Goal: Information Seeking & Learning: Learn about a topic

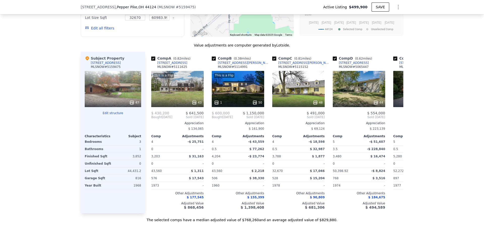
scroll to position [477, 0]
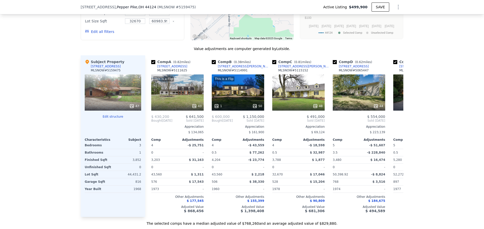
click at [11, 121] on div "We found 8 sales that match your search Listings provided by MLS Now . Filters …" at bounding box center [242, 82] width 484 height 289
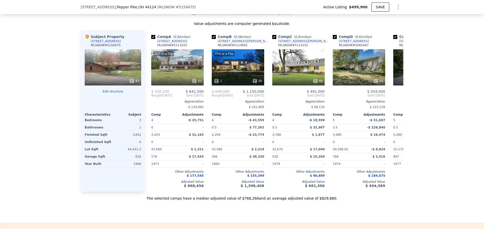
scroll to position [0, 0]
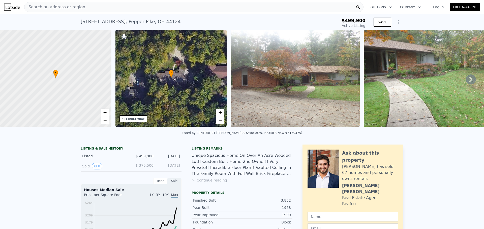
click at [144, 7] on div "Search an address or region" at bounding box center [193, 7] width 339 height 10
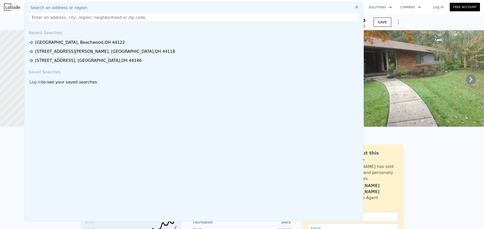
click at [144, 7] on div "Search an address or region" at bounding box center [193, 8] width 335 height 6
click at [143, 15] on input "text" at bounding box center [193, 17] width 331 height 9
paste input "1644 Stonington Dr, Hudson, OH 44236"
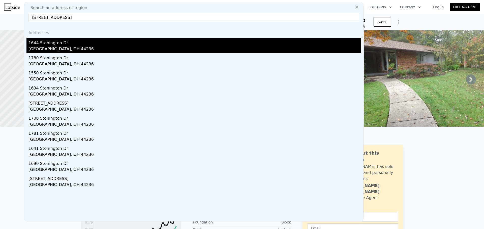
type input "1644 Stonington Dr, Hudson, OH 44236"
click at [59, 49] on div "Hudson, OH 44236" at bounding box center [194, 49] width 333 height 7
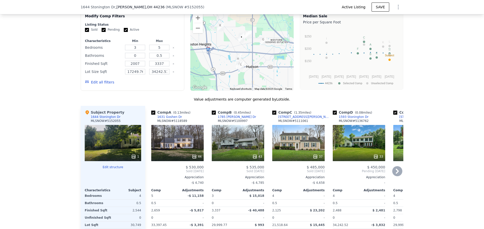
scroll to position [378, 0]
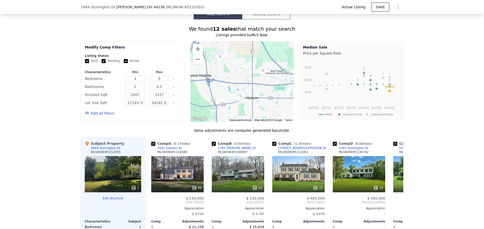
click at [98, 116] on button "Edit all filters" at bounding box center [99, 113] width 29 height 5
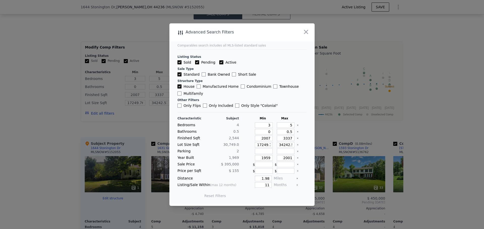
click at [226, 105] on label "Only Included" at bounding box center [218, 105] width 30 height 5
click at [207, 105] on input "Only Included" at bounding box center [205, 106] width 4 height 4
click at [205, 107] on label "Only Included" at bounding box center [218, 105] width 30 height 5
click at [205, 107] on input "Only Included" at bounding box center [205, 106] width 4 height 4
checkbox input "false"
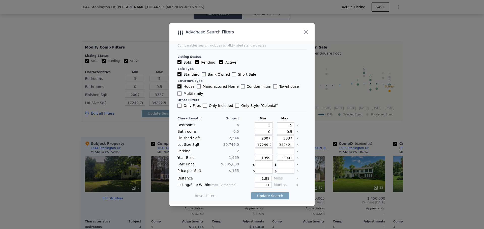
click at [181, 106] on input "Only Flips" at bounding box center [179, 106] width 4 height 4
checkbox input "true"
click at [268, 197] on button "Update Search" at bounding box center [270, 196] width 38 height 7
type input "17249.76000000000"
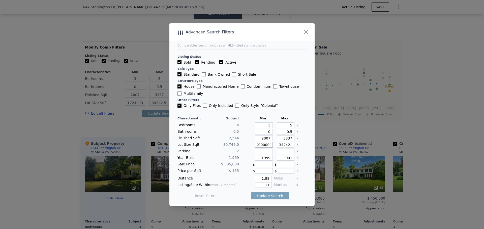
scroll to position [0, 1]
type input "17249.76"
type input "17249.7"
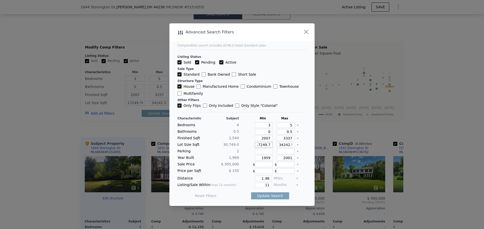
type input "17249"
drag, startPoint x: 285, startPoint y: 144, endPoint x: 329, endPoint y: 145, distance: 43.6
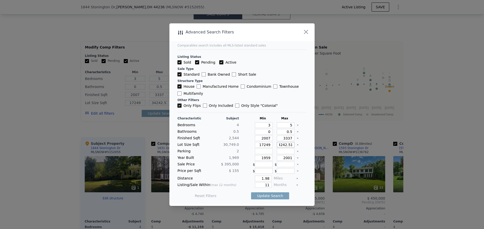
click at [329, 145] on div "​ Advanced Search Filters Comparables search includes all MLS-listed standard s…" at bounding box center [242, 114] width 484 height 229
type input "34242"
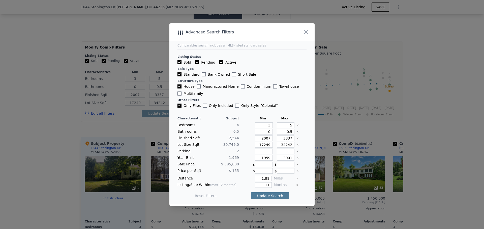
click at [268, 195] on button "Update Search" at bounding box center [270, 196] width 38 height 7
drag, startPoint x: 281, startPoint y: 131, endPoint x: 299, endPoint y: 131, distance: 18.4
click at [299, 131] on div "Bathrooms 0.5 0 0.5" at bounding box center [241, 132] width 129 height 6
type input "4"
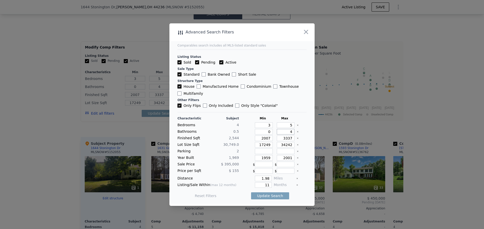
type input "4"
drag, startPoint x: 267, startPoint y: 138, endPoint x: 254, endPoint y: 137, distance: 12.1
click at [255, 137] on input "2007" at bounding box center [264, 139] width 18 height 6
type input "2"
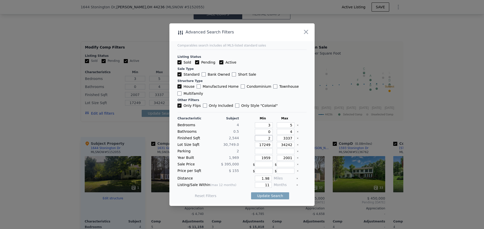
type input "20"
type input "200"
type input "2000"
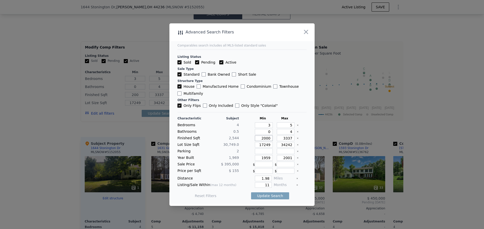
type input "2000"
click at [262, 138] on input "2000" at bounding box center [264, 139] width 18 height 6
type input "15"
type input "1"
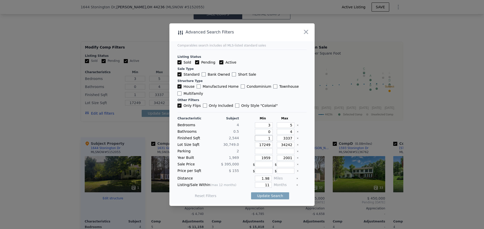
type input "10"
type input "100"
type input "10"
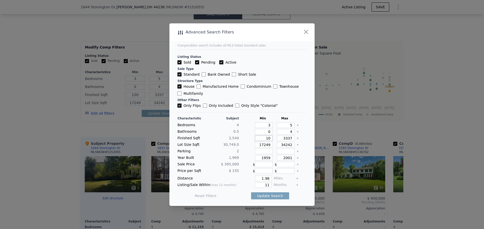
type input "10"
type input "1"
type input "15"
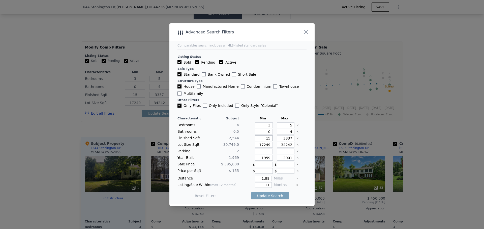
type input "150"
type input "1500"
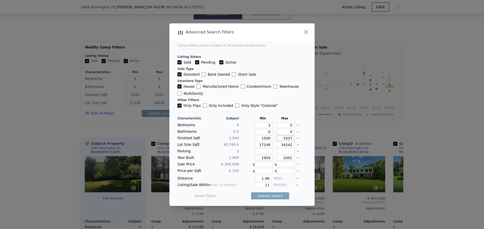
click at [283, 138] on input "3337" at bounding box center [286, 139] width 18 height 6
type input "40"
type input "400"
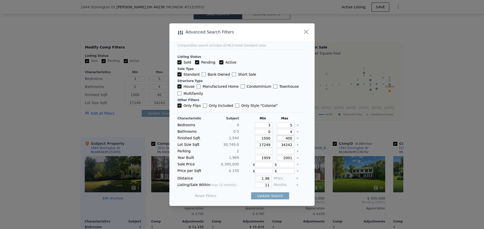
type input "400"
type input "4000"
drag, startPoint x: 267, startPoint y: 157, endPoint x: 257, endPoint y: 157, distance: 10.1
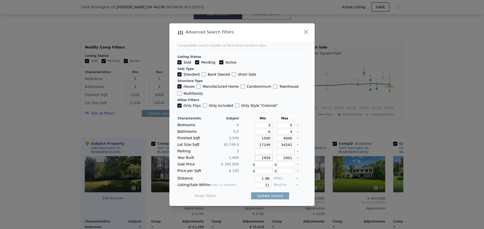
click at [257, 157] on input "1959" at bounding box center [264, 158] width 18 height 6
type input "1900"
click at [277, 166] on input "number" at bounding box center [286, 165] width 18 height 6
drag, startPoint x: 265, startPoint y: 178, endPoint x: 254, endPoint y: 178, distance: 10.3
click at [255, 178] on input "1.98" at bounding box center [263, 179] width 17 height 6
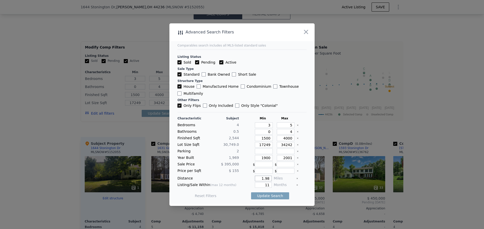
click at [257, 179] on input "1.98" at bounding box center [263, 179] width 17 height 6
click at [261, 178] on input "1.98" at bounding box center [263, 179] width 17 height 6
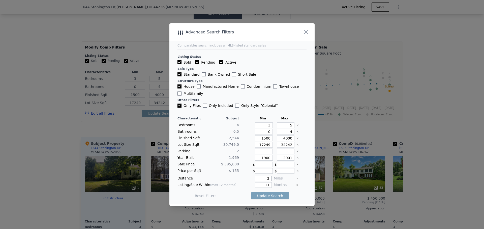
type input "2"
click at [268, 184] on input "11" at bounding box center [263, 186] width 17 height 6
type input "12"
click at [285, 184] on div "Months" at bounding box center [284, 186] width 20 height 6
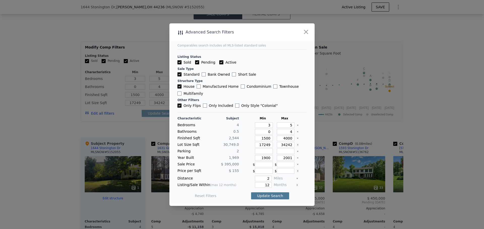
click at [273, 199] on button "Update Search" at bounding box center [270, 196] width 38 height 7
click at [308, 31] on icon "button" at bounding box center [305, 31] width 7 height 7
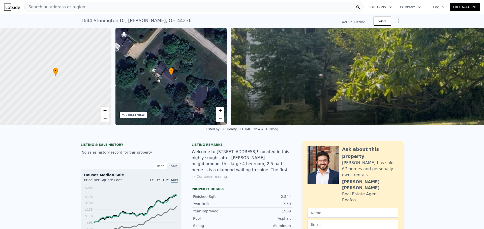
click at [117, 9] on div "Search an address or region" at bounding box center [193, 7] width 339 height 10
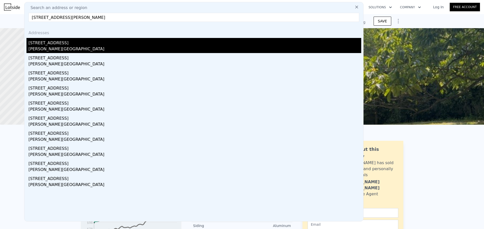
type input "[STREET_ADDRESS][PERSON_NAME]"
click at [66, 43] on div "[STREET_ADDRESS]" at bounding box center [194, 42] width 333 height 8
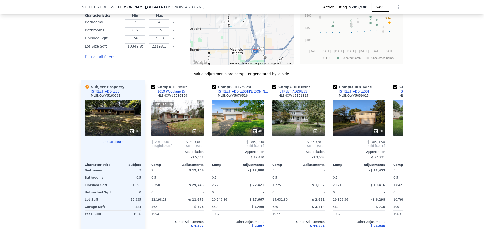
scroll to position [477, 0]
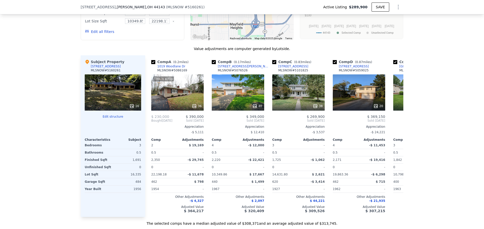
click at [57, 87] on div "We found 12 sales that match your search Listings provided by MLS Now . Filters…" at bounding box center [242, 82] width 484 height 289
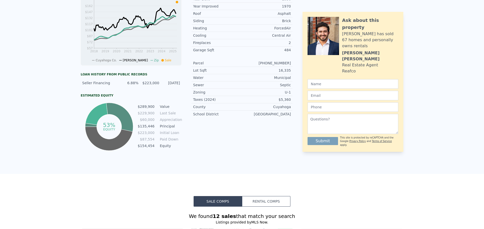
scroll to position [0, 0]
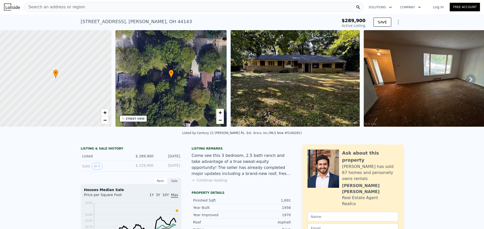
click at [331, 7] on div "Search an address or region" at bounding box center [193, 7] width 339 height 10
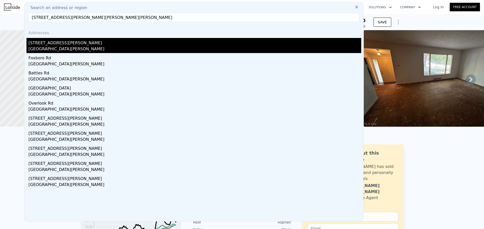
type input "[STREET_ADDRESS][PERSON_NAME][PERSON_NAME][PERSON_NAME]"
click at [48, 50] on div "[GEOGRAPHIC_DATA][PERSON_NAME]" at bounding box center [194, 49] width 333 height 7
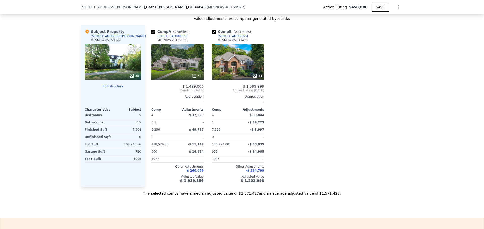
scroll to position [527, 0]
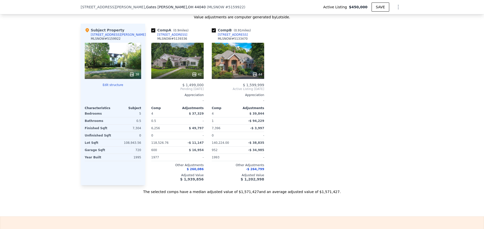
click at [45, 78] on div "We found 2 sales that match your search Listings provided by MLS Now . Filters …" at bounding box center [242, 50] width 484 height 289
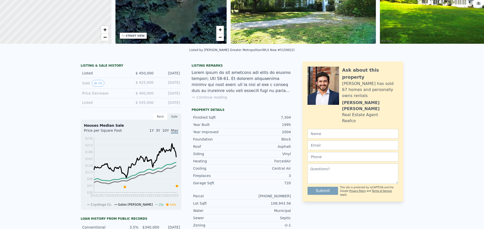
scroll to position [2, 0]
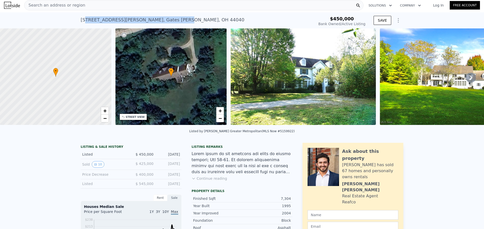
drag, startPoint x: 143, startPoint y: 26, endPoint x: 155, endPoint y: 26, distance: 12.1
click at [152, 26] on div "[STREET_ADDRESS][PERSON_NAME][PERSON_NAME][PERSON_NAME] Bank Owned / Active at …" at bounding box center [197, 21] width 232 height 14
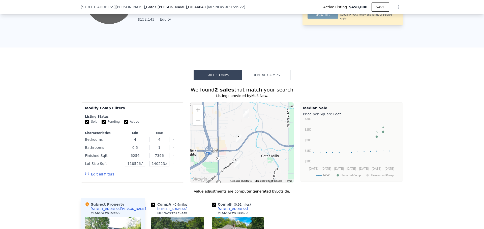
scroll to position [479, 0]
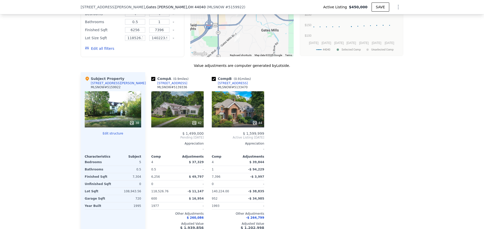
click at [52, 160] on div "We found 2 sales that match your search Listings provided by MLS Now . Filters …" at bounding box center [242, 98] width 484 height 289
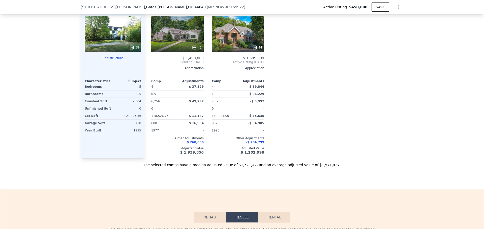
scroll to position [529, 0]
